Goal: Task Accomplishment & Management: Manage account settings

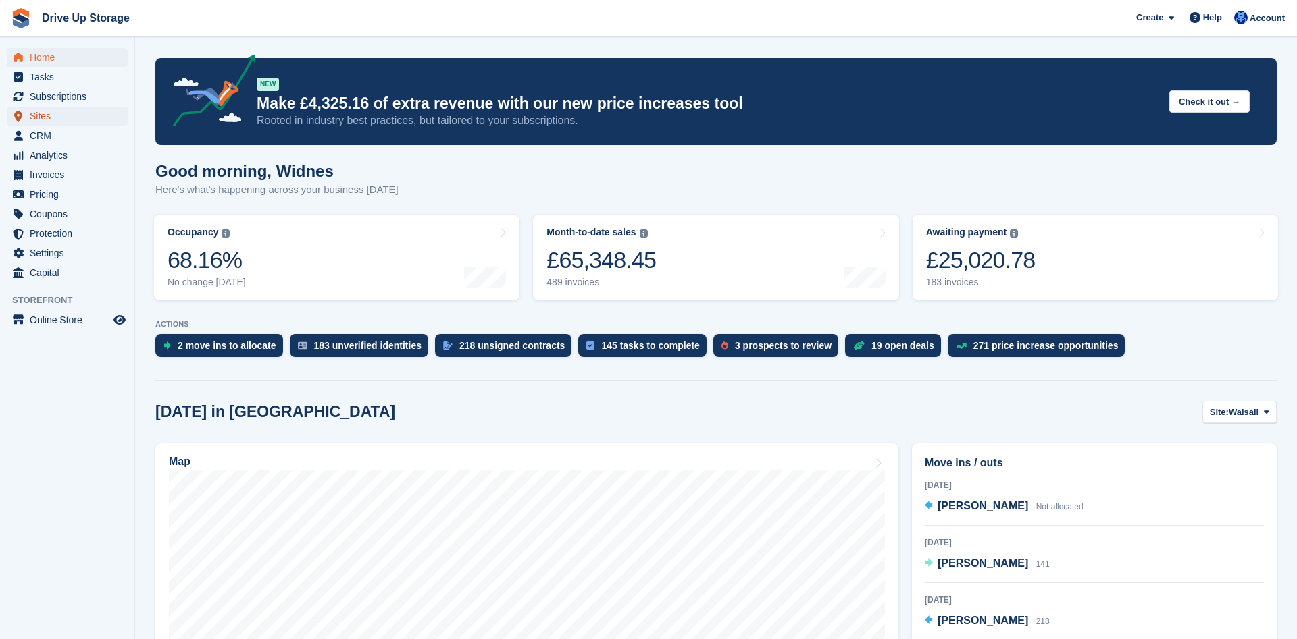
click at [59, 120] on span "Sites" at bounding box center [70, 116] width 81 height 19
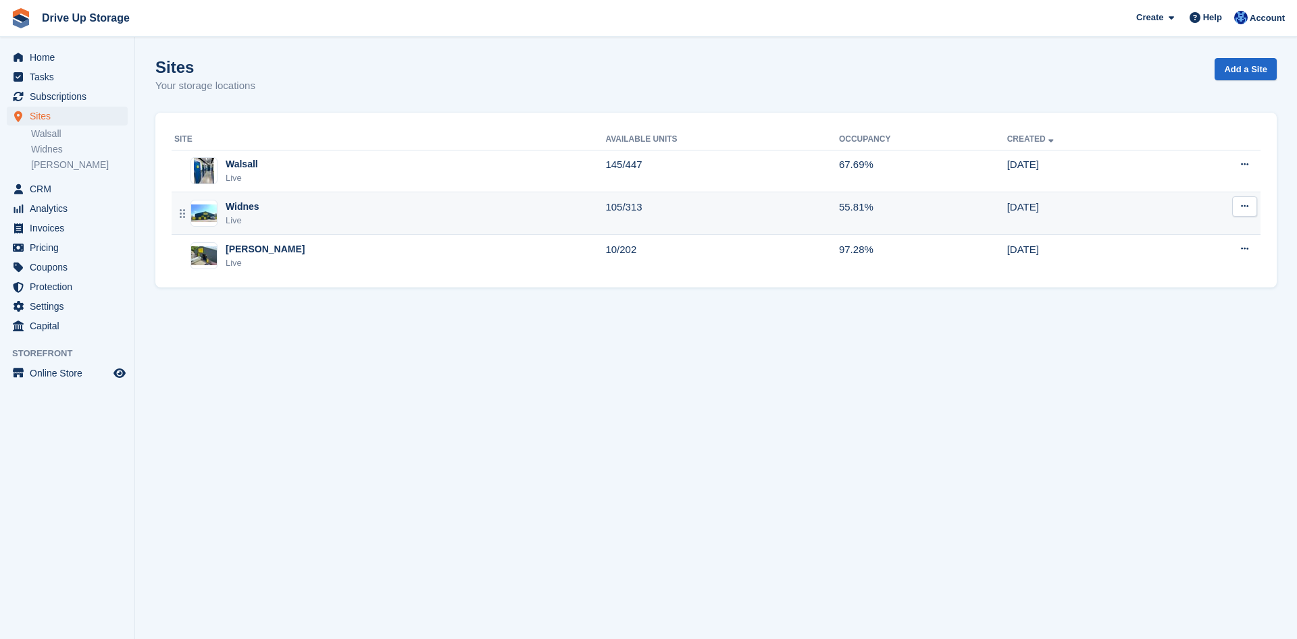
click at [298, 215] on div "Widnes Live" at bounding box center [389, 214] width 431 height 28
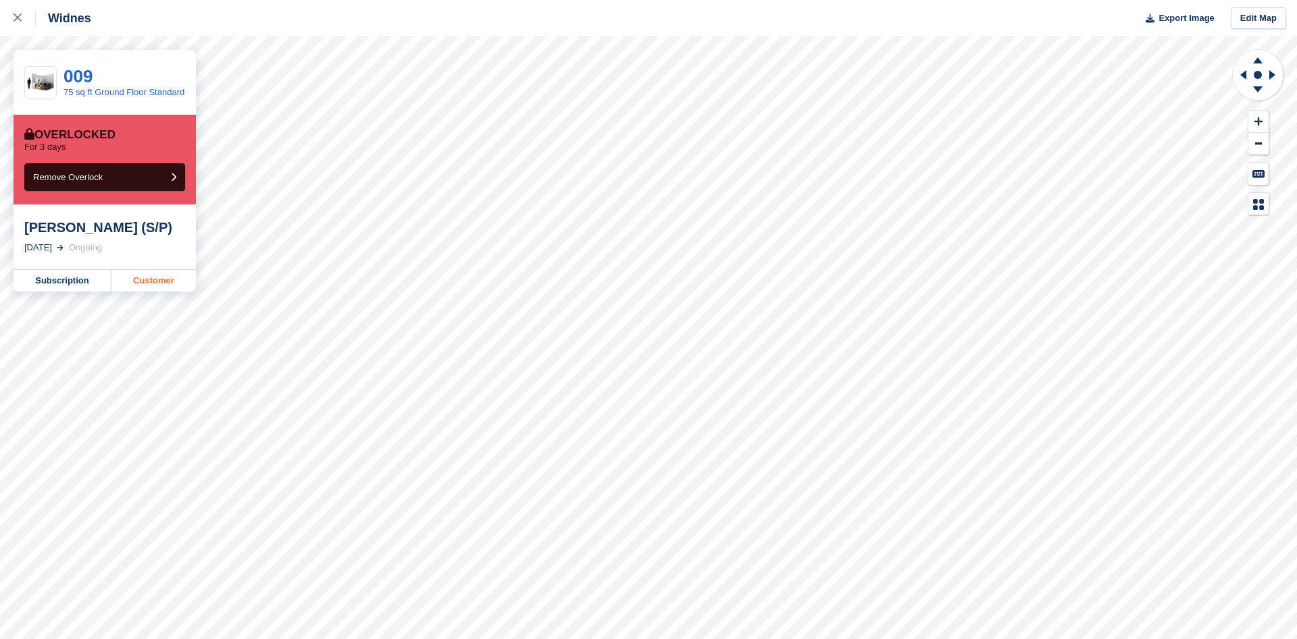
click at [153, 278] on link "Customer" at bounding box center [153, 281] width 84 height 22
click at [140, 288] on link "Customer" at bounding box center [153, 281] width 84 height 22
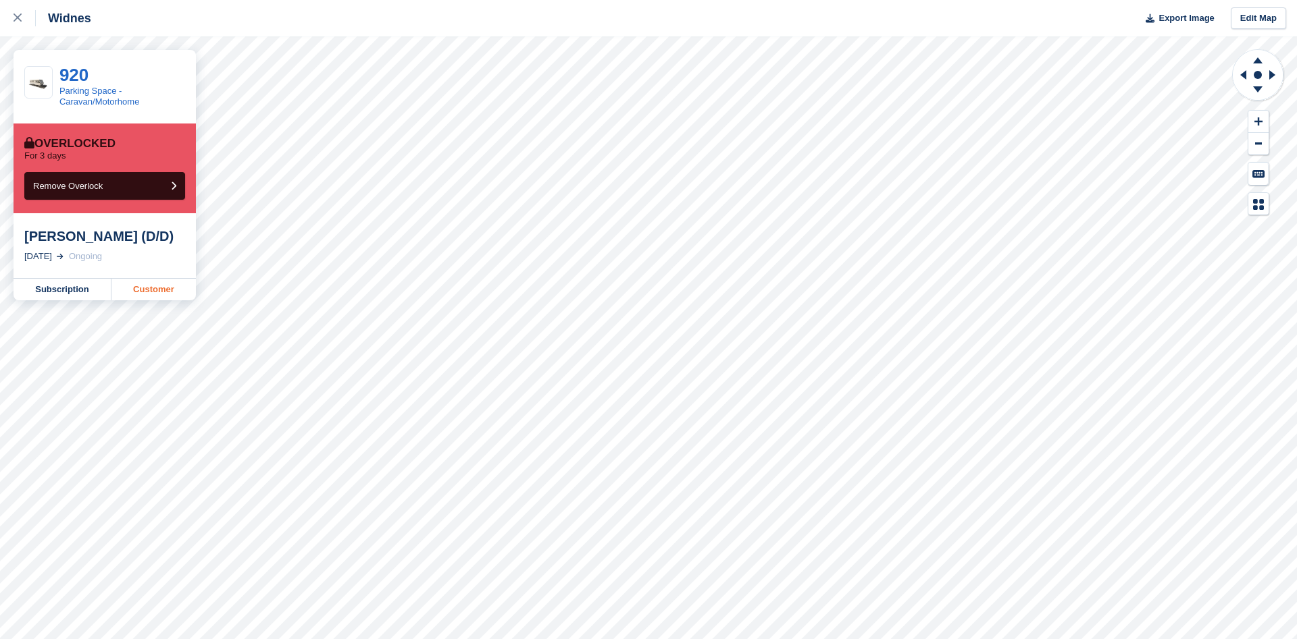
click at [145, 298] on link "Customer" at bounding box center [153, 290] width 84 height 22
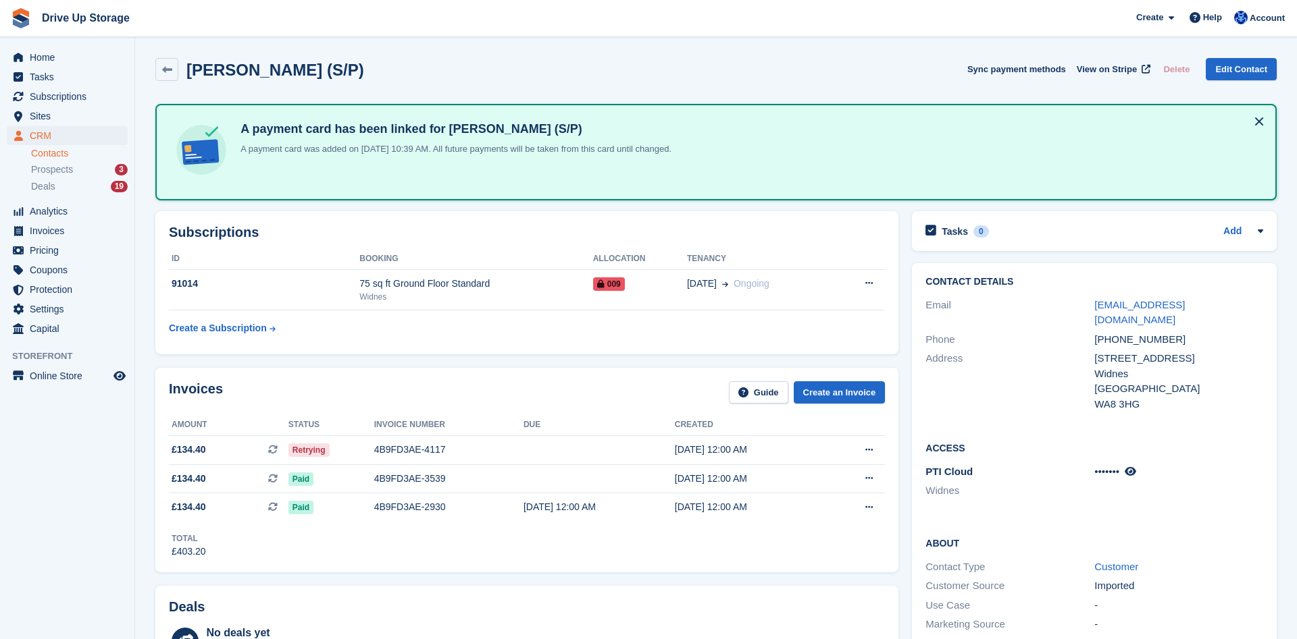
click at [1263, 120] on button at bounding box center [1259, 122] width 22 height 22
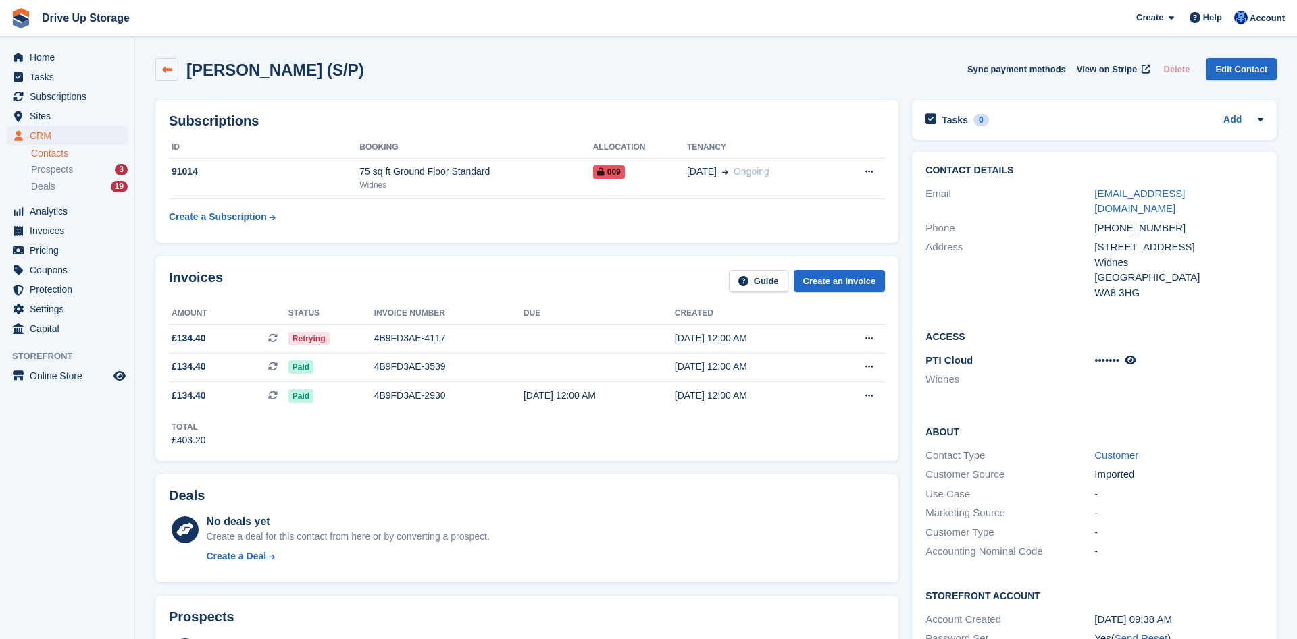
click at [167, 72] on icon at bounding box center [167, 70] width 10 height 10
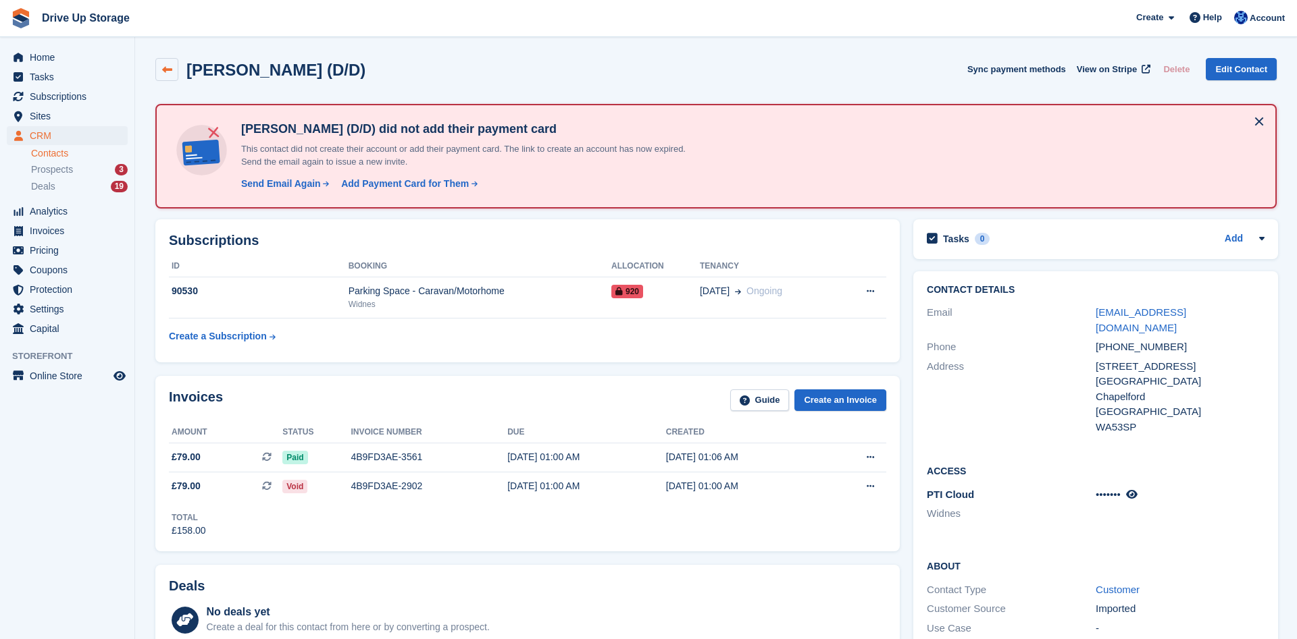
click at [167, 74] on icon at bounding box center [167, 70] width 10 height 10
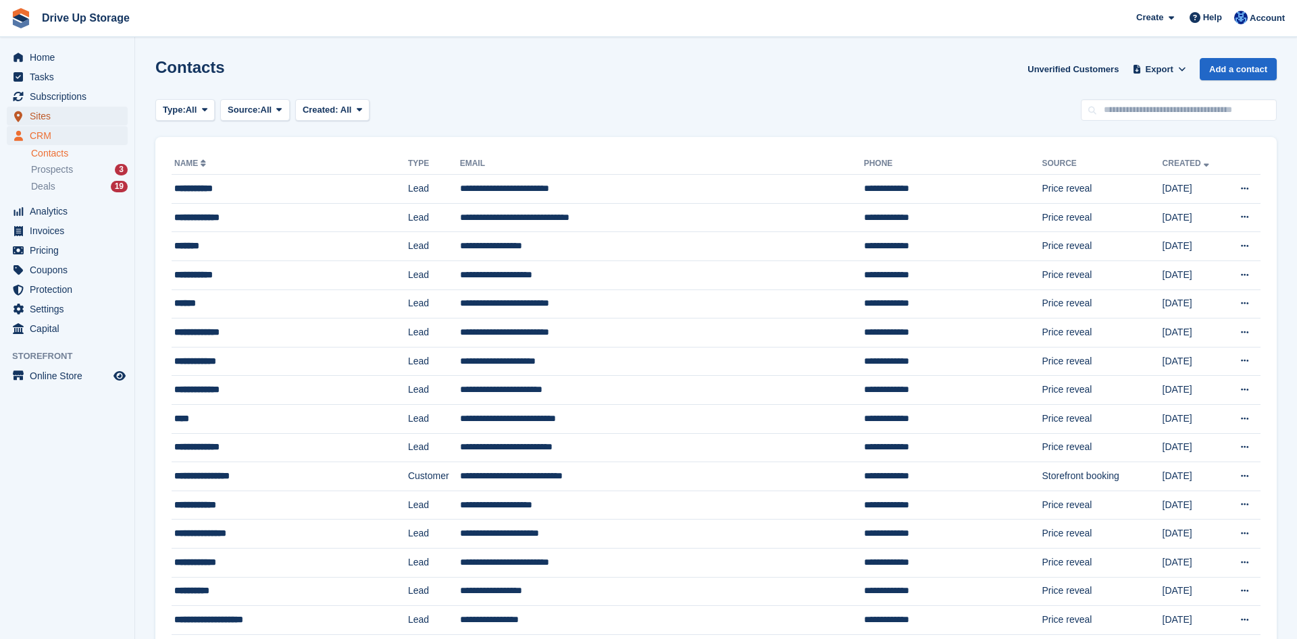
click at [77, 117] on span "Sites" at bounding box center [70, 116] width 81 height 19
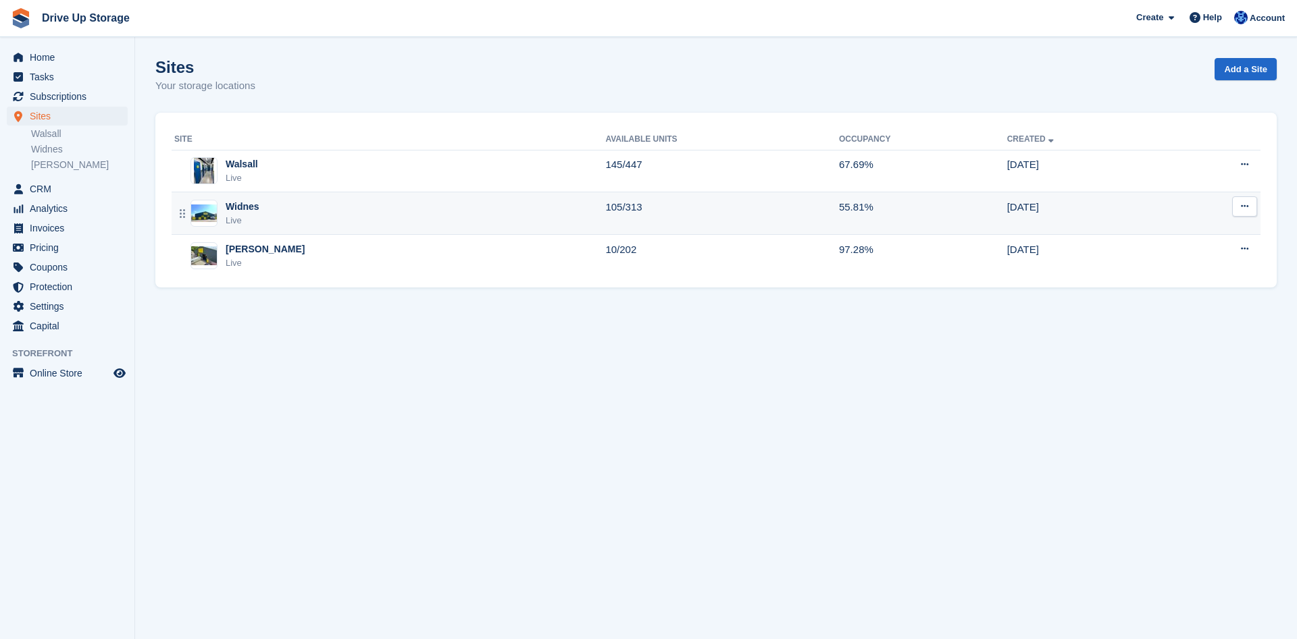
click at [278, 209] on div "Widnes Live" at bounding box center [389, 214] width 431 height 28
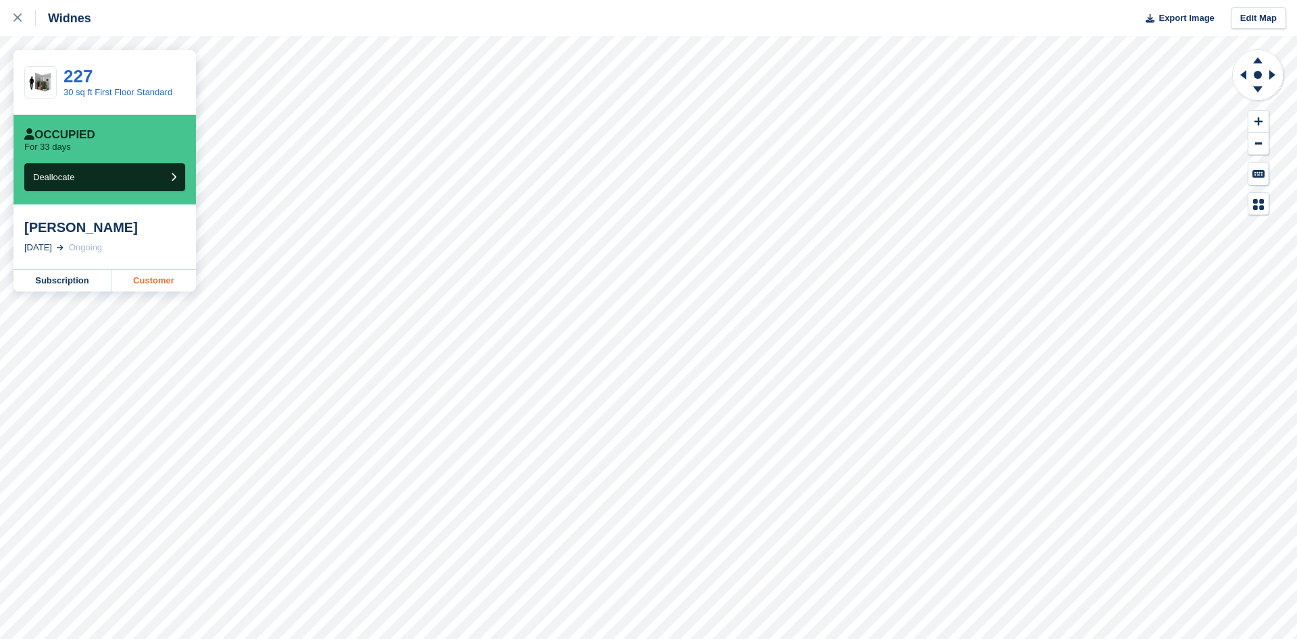
click at [159, 280] on link "Customer" at bounding box center [153, 281] width 84 height 22
click at [22, 18] on div at bounding box center [25, 18] width 22 height 16
